Goal: Information Seeking & Learning: Learn about a topic

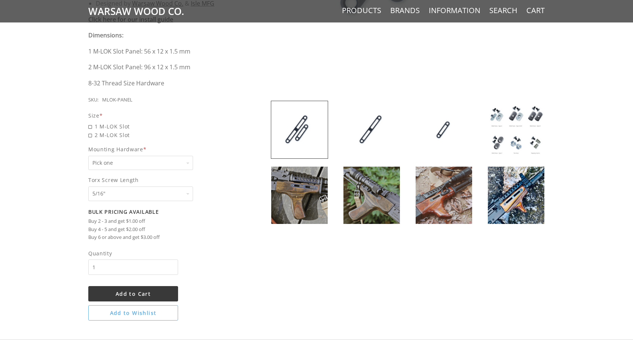
scroll to position [295, 0]
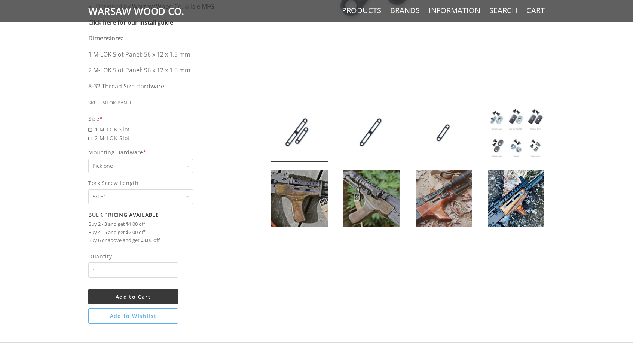
click at [378, 171] on img at bounding box center [371, 197] width 56 height 57
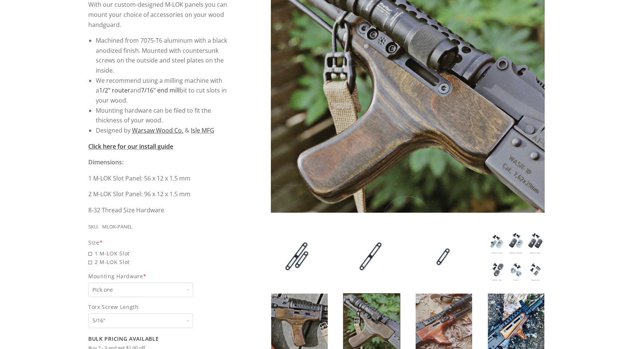
scroll to position [171, 0]
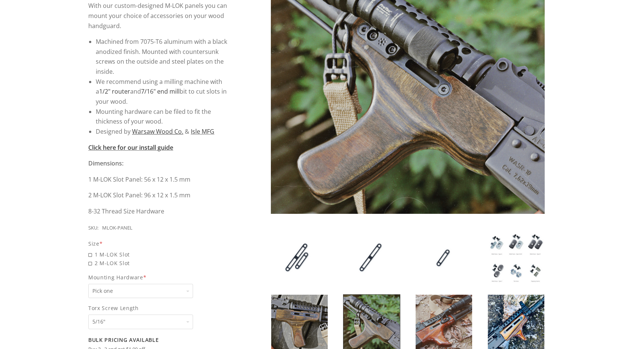
click at [423, 266] on img at bounding box center [444, 257] width 56 height 57
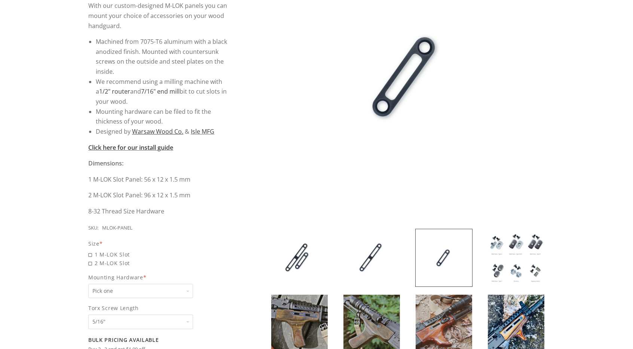
click at [455, 305] on img at bounding box center [444, 322] width 56 height 57
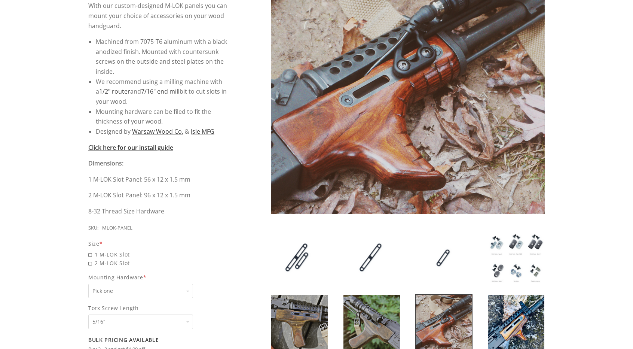
click at [503, 302] on img at bounding box center [516, 322] width 56 height 57
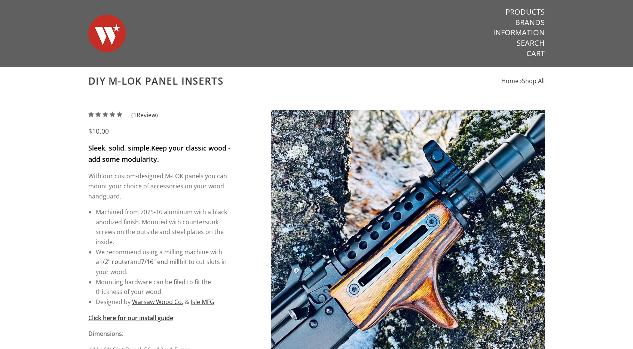
scroll to position [2, 0]
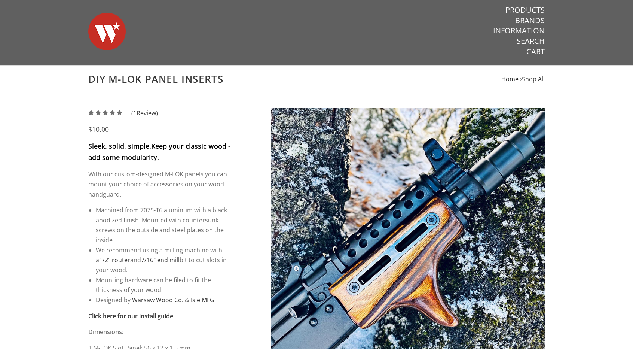
click at [506, 80] on span "Home" at bounding box center [509, 79] width 17 height 8
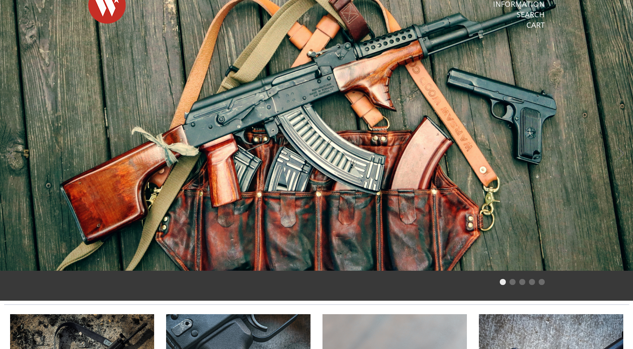
scroll to position [28, 0]
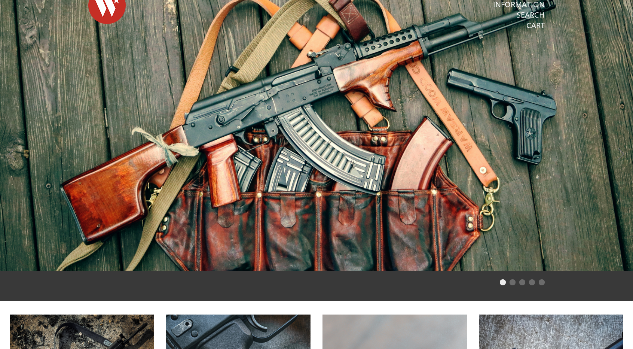
click at [511, 284] on li "Page dot 2" at bounding box center [512, 282] width 6 height 6
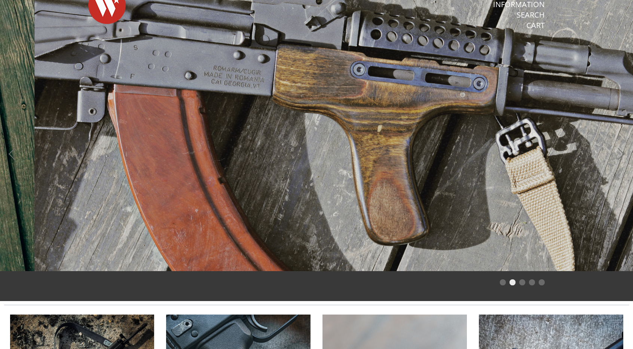
click at [523, 282] on li "Page dot 3" at bounding box center [522, 282] width 6 height 6
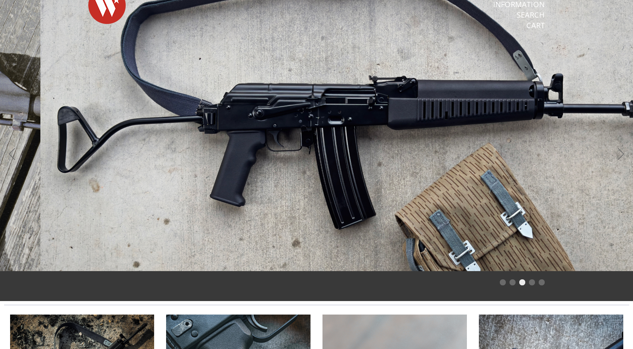
click at [531, 282] on li "Page dot 4" at bounding box center [532, 282] width 6 height 6
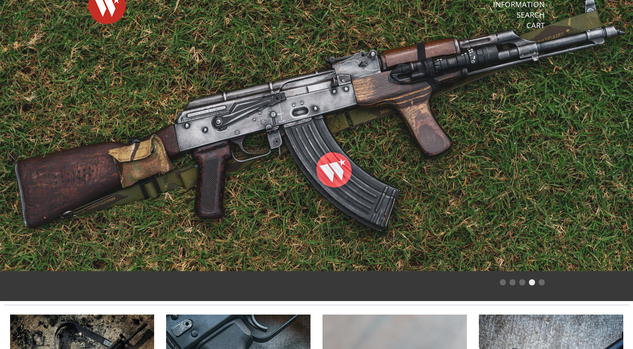
click at [505, 285] on figure at bounding box center [316, 129] width 633 height 314
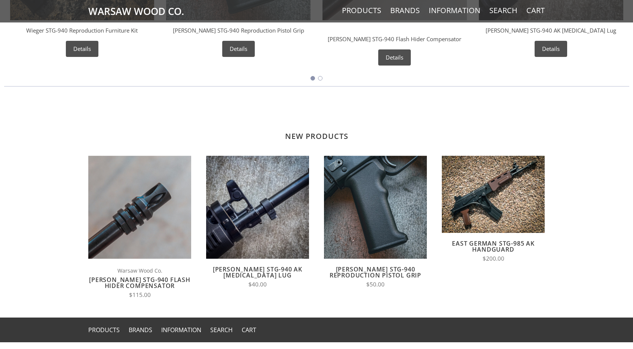
scroll to position [466, 0]
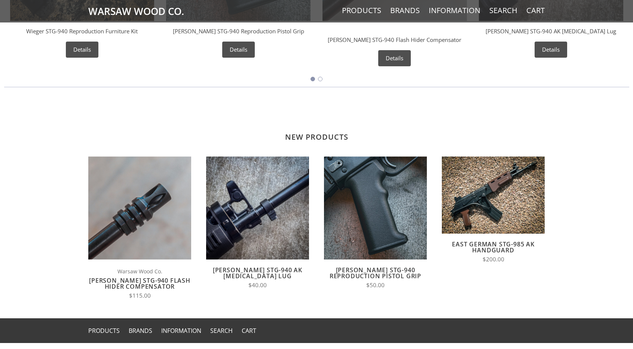
click at [497, 245] on link "East German STG-985 AK Handguard" at bounding box center [493, 247] width 83 height 14
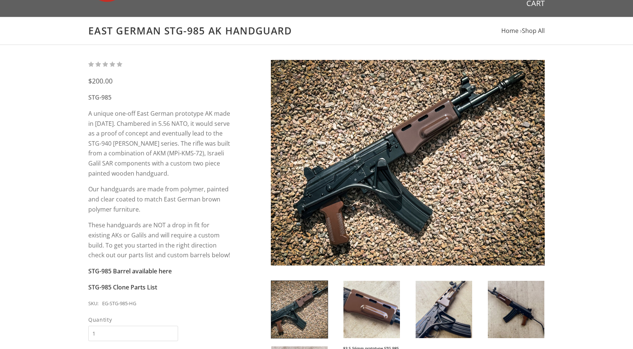
scroll to position [51, 0]
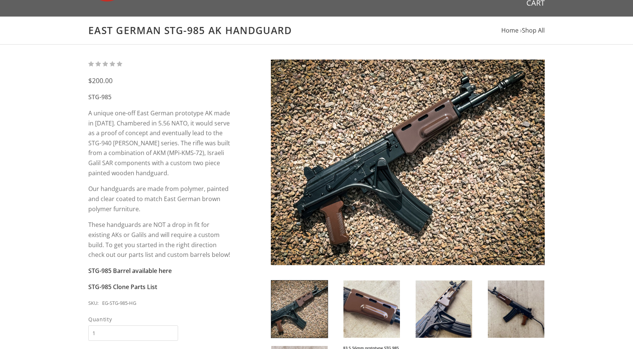
click at [353, 320] on img at bounding box center [371, 308] width 56 height 57
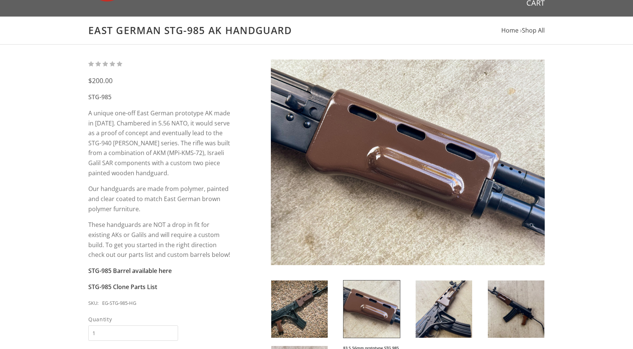
click at [433, 313] on img at bounding box center [444, 308] width 56 height 57
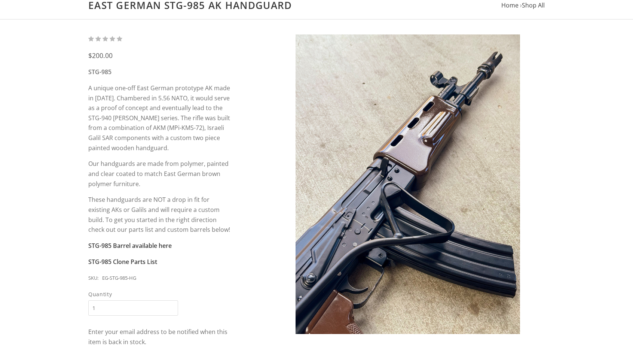
scroll to position [76, 0]
